Goal: Find specific page/section: Find specific page/section

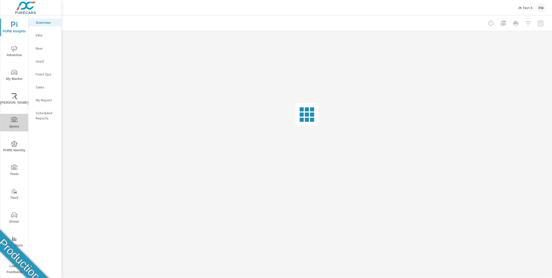
click at [18, 117] on button "Query" at bounding box center [14, 123] width 28 height 18
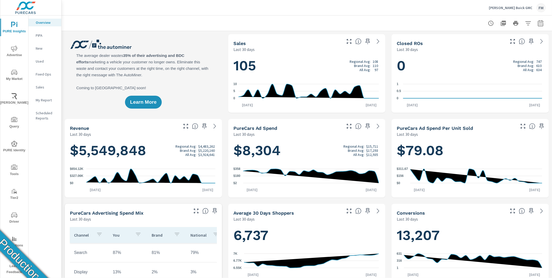
click at [543, 9] on div "FM" at bounding box center [541, 7] width 9 height 9
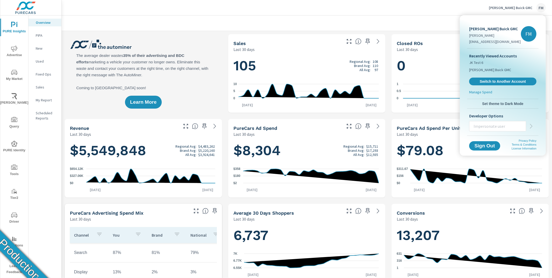
click at [543, 9] on div at bounding box center [276, 139] width 552 height 278
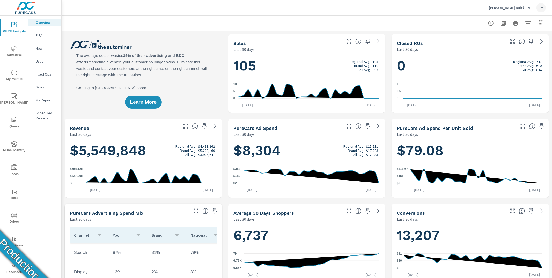
click at [543, 9] on div "FM" at bounding box center [541, 7] width 9 height 9
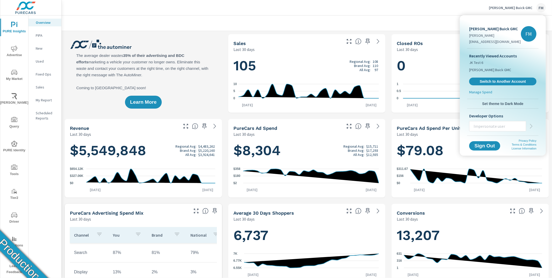
click at [493, 30] on p "Jim Hudson Buick GMC" at bounding box center [495, 29] width 52 height 6
copy p "Jim Hudson Buick GMC"
click at [15, 223] on div at bounding box center [276, 139] width 552 height 278
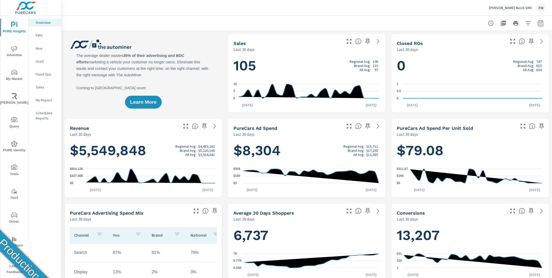
click at [14, 219] on div "Jim Hudson Buick GMC Florencia Marquez florenciam@purecars.com FM Recently View…" at bounding box center [276, 139] width 552 height 278
click at [14, 218] on icon "nav menu" at bounding box center [14, 215] width 6 height 6
